Goal: Navigation & Orientation: Find specific page/section

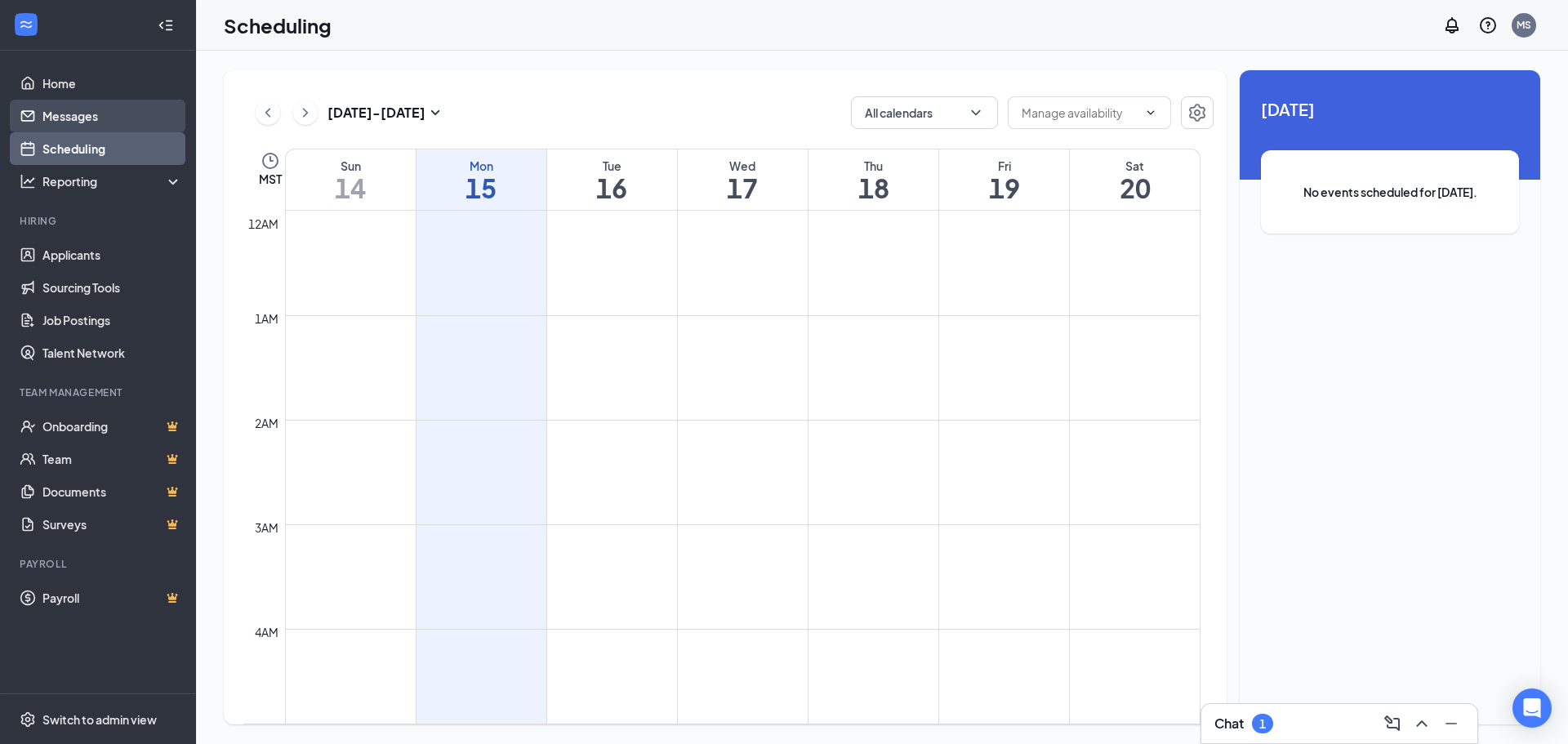
scroll to position [803, 0]
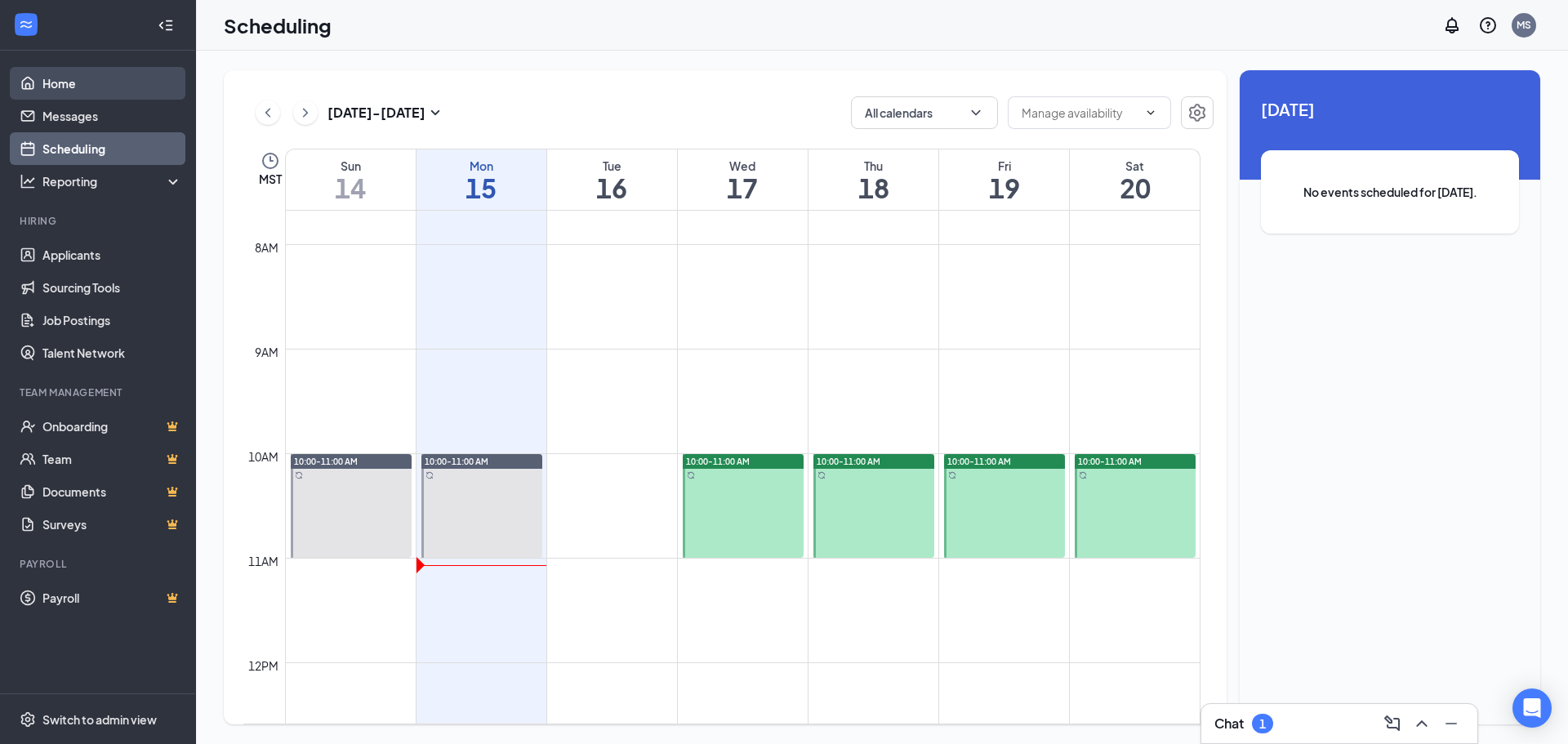
click at [75, 94] on link "Home" at bounding box center [112, 82] width 140 height 33
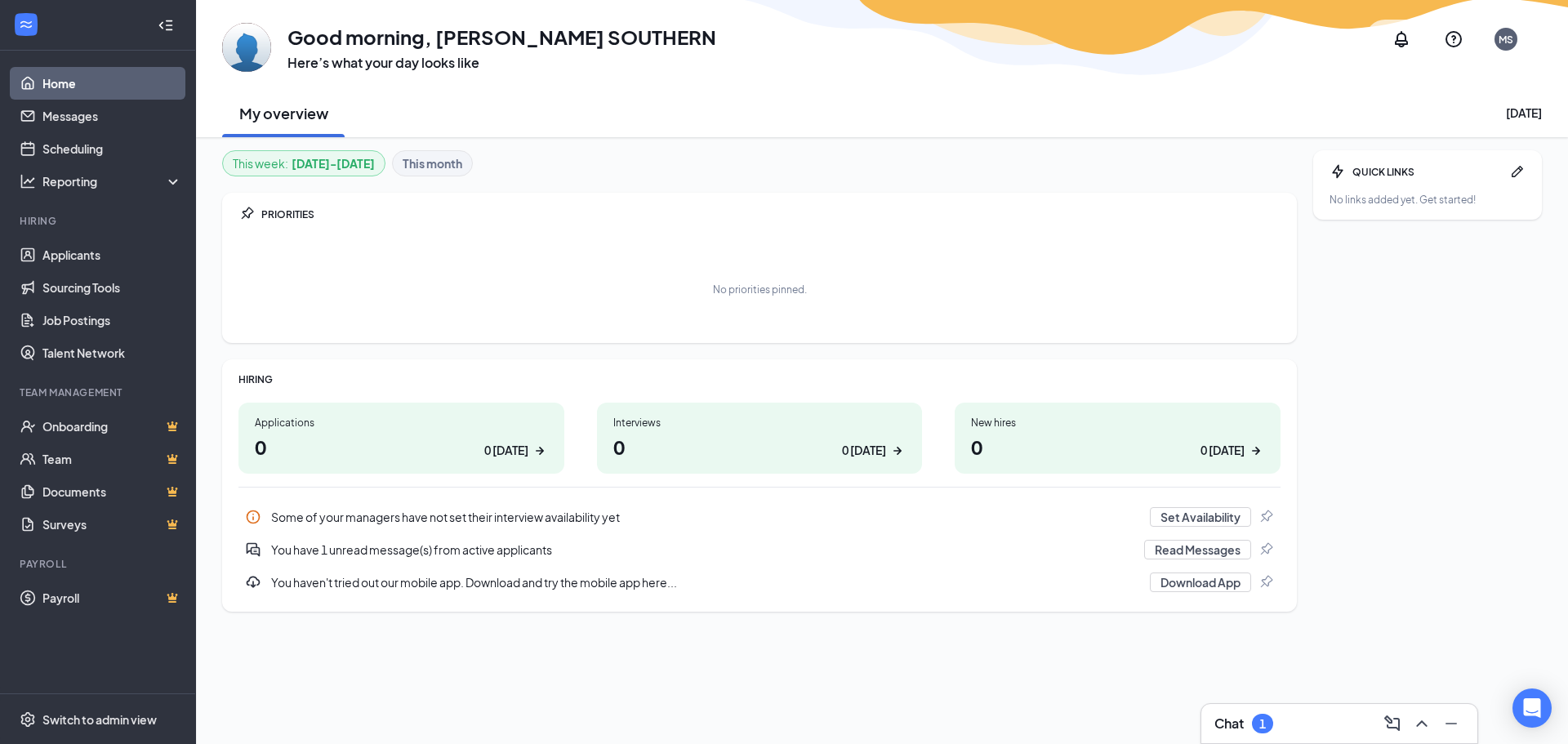
click at [295, 426] on div "Applications" at bounding box center [401, 422] width 293 height 14
